Goal: Complete application form: Complete application form

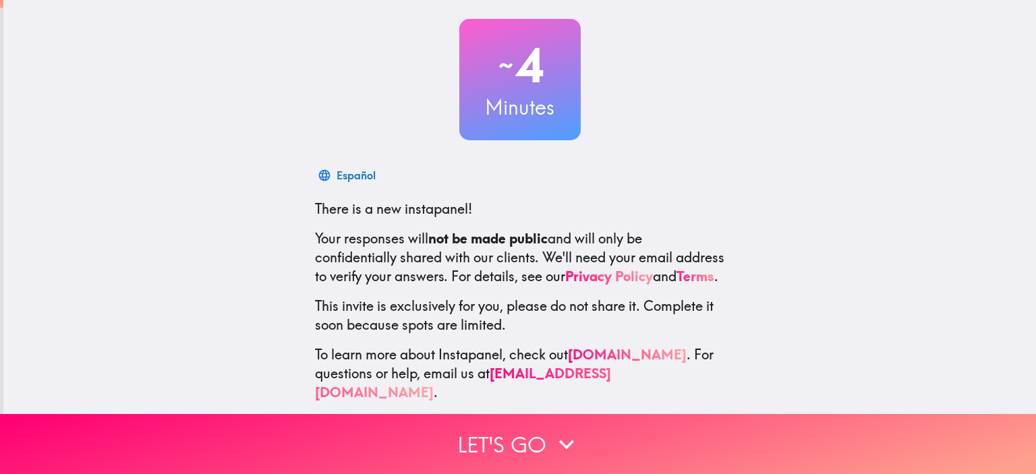
scroll to position [86, 0]
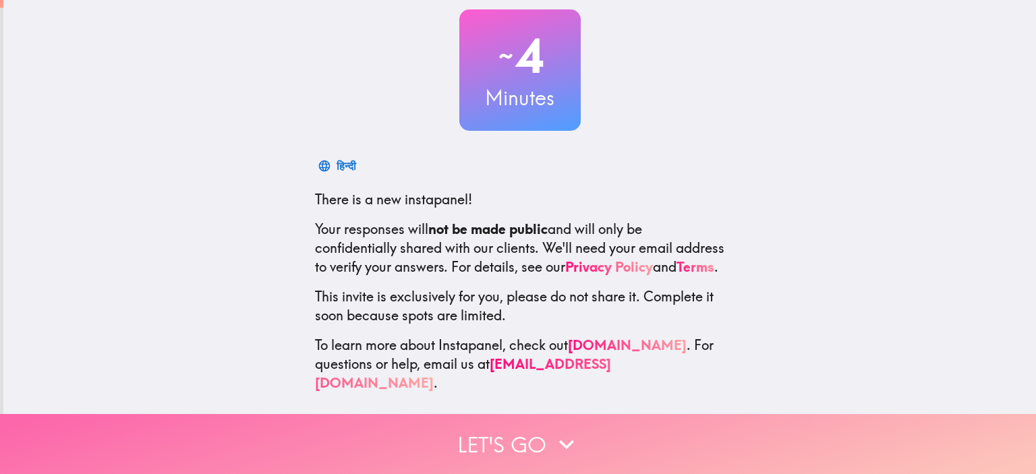
click at [526, 445] on button "Let's go" at bounding box center [518, 444] width 1036 height 60
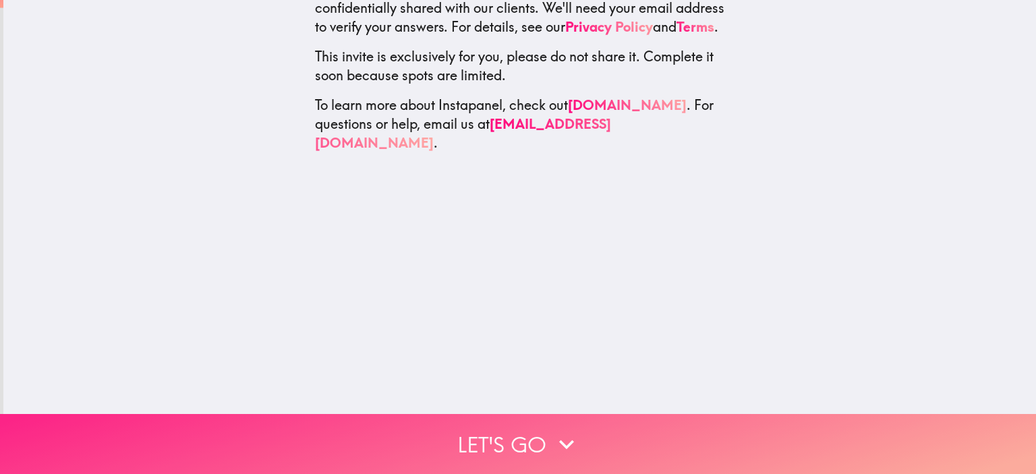
scroll to position [0, 0]
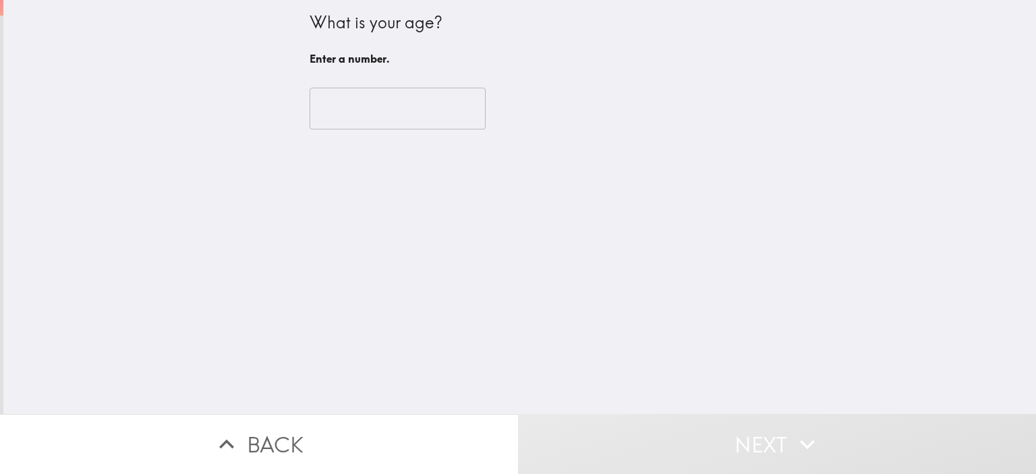
click at [356, 105] on input "number" at bounding box center [398, 109] width 176 height 42
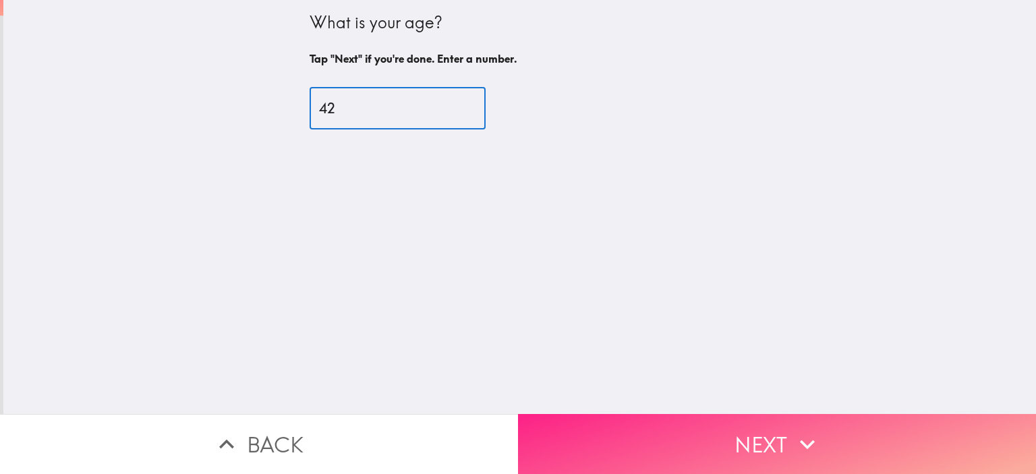
type input "42"
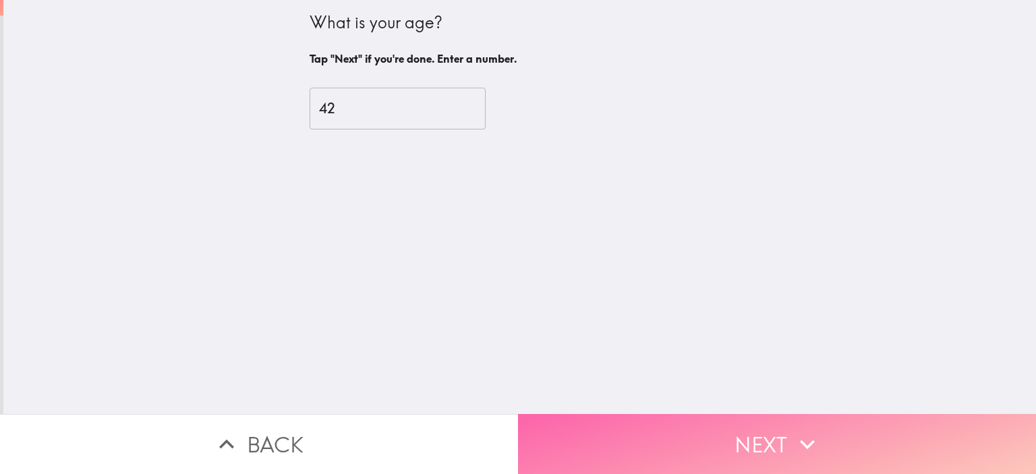
click at [710, 443] on button "Next" at bounding box center [777, 444] width 518 height 60
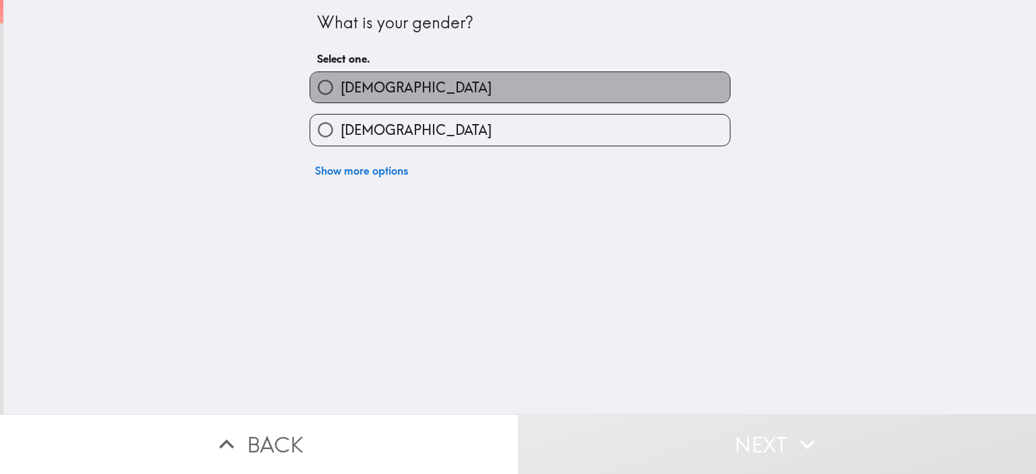
click at [360, 88] on span "[DEMOGRAPHIC_DATA]" at bounding box center [416, 87] width 151 height 19
click at [341, 88] on input "[DEMOGRAPHIC_DATA]" at bounding box center [325, 87] width 30 height 30
radio input "true"
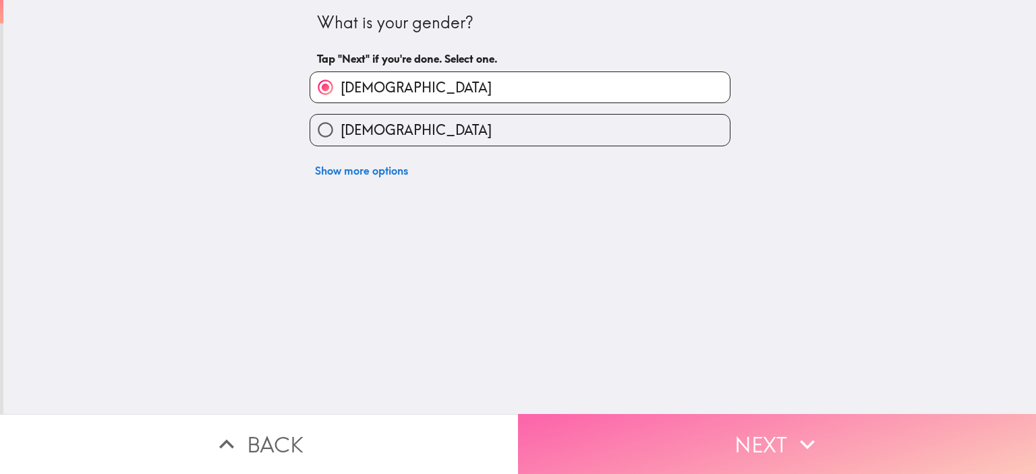
click at [716, 425] on button "Next" at bounding box center [777, 444] width 518 height 60
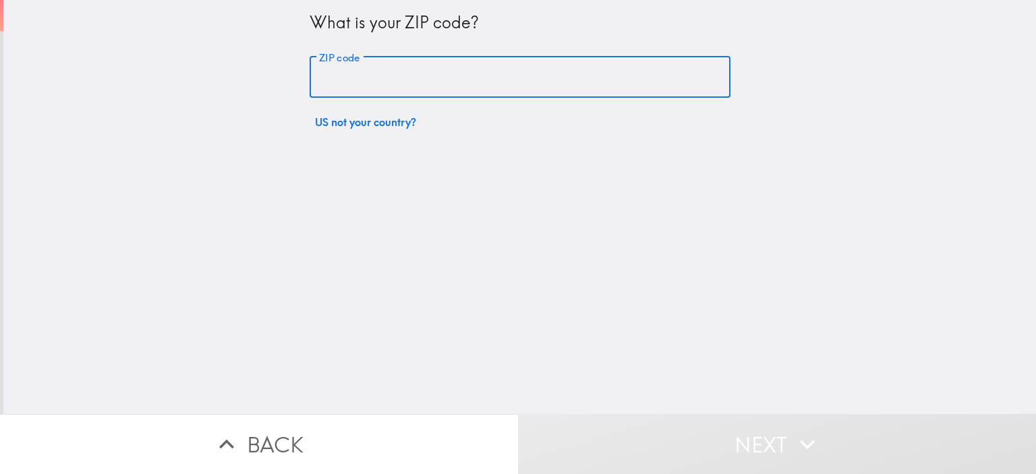
click at [337, 86] on input "ZIP code" at bounding box center [520, 78] width 421 height 42
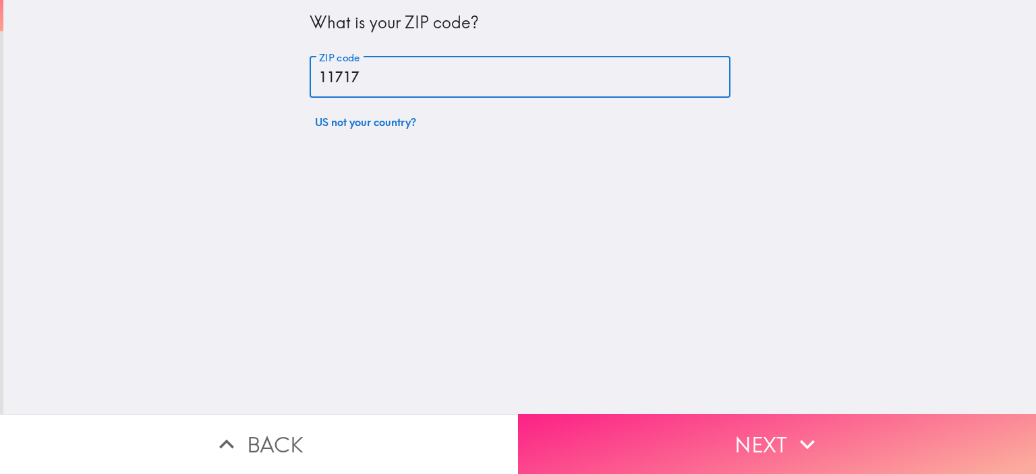
type input "11717"
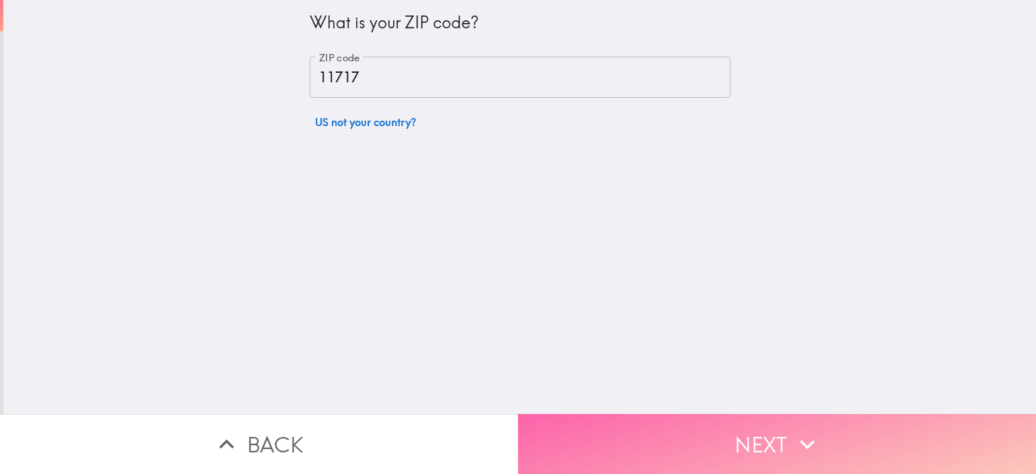
click at [668, 428] on button "Next" at bounding box center [777, 444] width 518 height 60
